Goal: Submit feedback/report problem

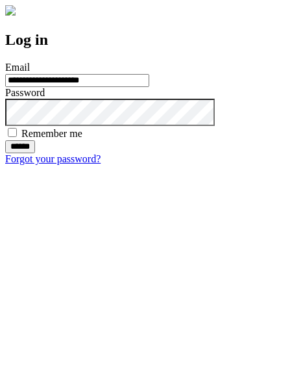
click at [35, 153] on input "******" at bounding box center [20, 146] width 30 height 13
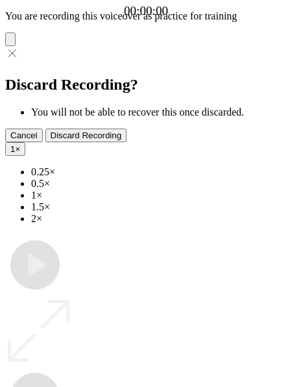
type input "**********"
